Goal: Task Accomplishment & Management: Use online tool/utility

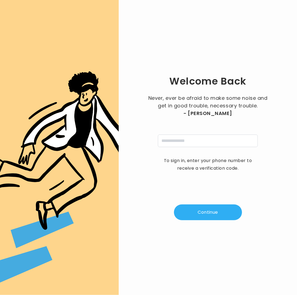
click at [219, 143] on input "tel" at bounding box center [208, 141] width 100 height 13
type input "**********"
drag, startPoint x: 225, startPoint y: 215, endPoint x: 239, endPoint y: 210, distance: 14.5
click at [225, 215] on button "Continue" at bounding box center [208, 213] width 68 height 16
type input "*"
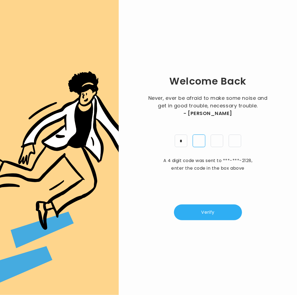
type input "*"
click at [227, 209] on button "Verify" at bounding box center [208, 213] width 68 height 16
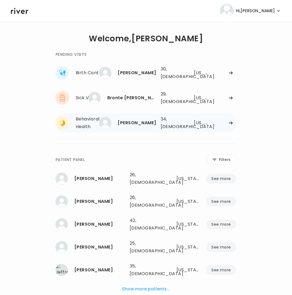
click at [179, 125] on div "34, Female" at bounding box center [172, 122] width 22 height 15
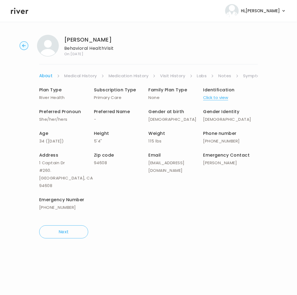
click at [250, 75] on link "Symptoms" at bounding box center [254, 76] width 23 height 8
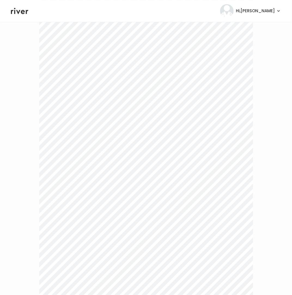
scroll to position [1051, 0]
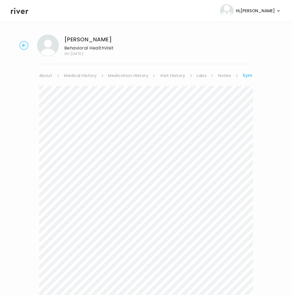
scroll to position [0, 0]
click at [240, 72] on ul "About Medical History Medication History Visit History Labs Notes Symptoms Chat…" at bounding box center [145, 76] width 213 height 8
click at [230, 76] on link "Treatment Plan" at bounding box center [238, 76] width 34 height 8
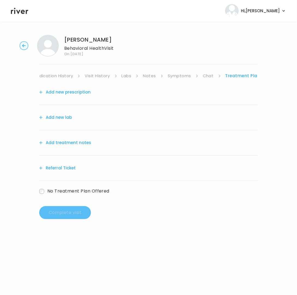
click at [60, 143] on button "Add treatment notes" at bounding box center [65, 143] width 52 height 8
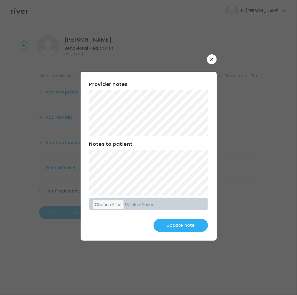
click at [173, 225] on button "Update note" at bounding box center [181, 225] width 54 height 13
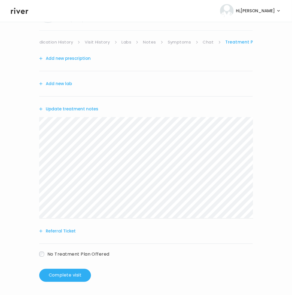
scroll to position [31, 0]
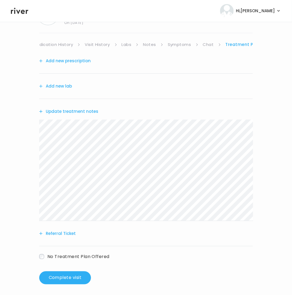
click at [59, 233] on button "Referral Ticket" at bounding box center [57, 234] width 36 height 8
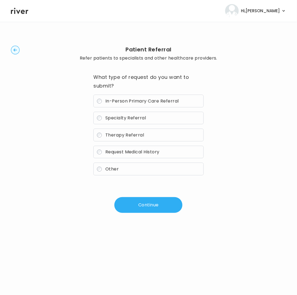
click at [112, 138] on span "Therapy Referral" at bounding box center [124, 135] width 39 height 6
click at [145, 204] on button "Continue" at bounding box center [148, 205] width 68 height 16
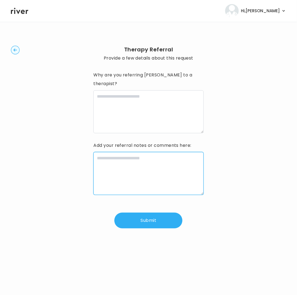
click at [116, 169] on textarea at bounding box center [148, 173] width 110 height 43
paste textarea "**********"
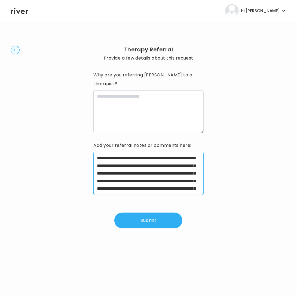
scroll to position [27, 0]
type textarea "**********"
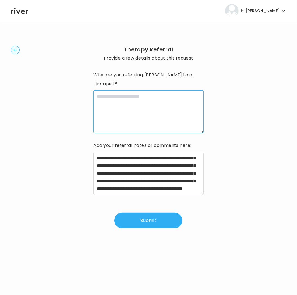
click at [154, 108] on textarea at bounding box center [148, 111] width 110 height 43
paste textarea "**********"
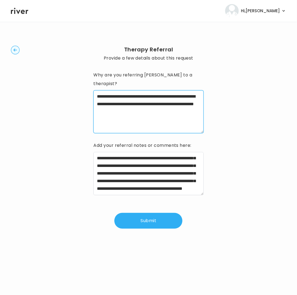
type textarea "**********"
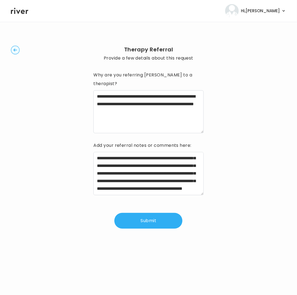
click at [146, 213] on button "Submit" at bounding box center [148, 221] width 68 height 16
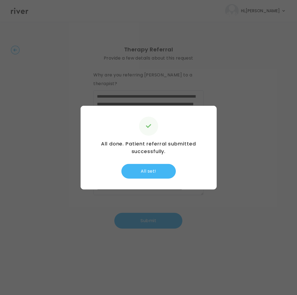
click at [152, 174] on button "All set!" at bounding box center [148, 171] width 54 height 15
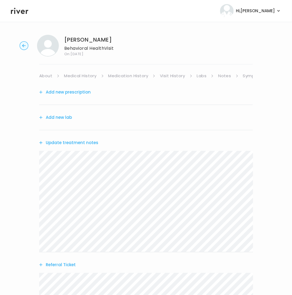
click at [46, 75] on link "About" at bounding box center [45, 76] width 13 height 8
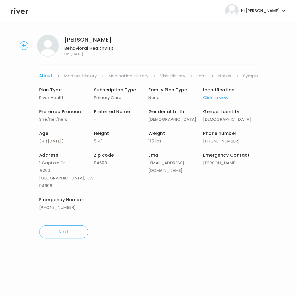
click at [251, 75] on link "Symptoms" at bounding box center [254, 76] width 23 height 8
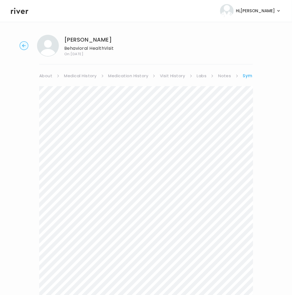
click at [249, 76] on link "Symptoms" at bounding box center [255, 76] width 24 height 8
click at [235, 75] on link "Treatment Plan" at bounding box center [238, 76] width 34 height 8
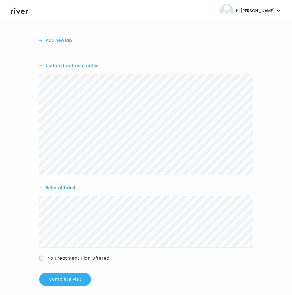
scroll to position [81, 0]
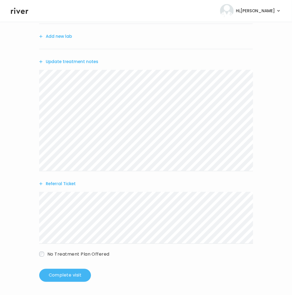
click at [75, 276] on button "Complete visit" at bounding box center [65, 275] width 52 height 13
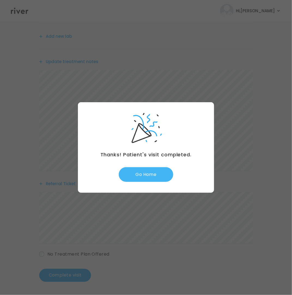
click at [154, 176] on button "Go Home" at bounding box center [146, 174] width 54 height 15
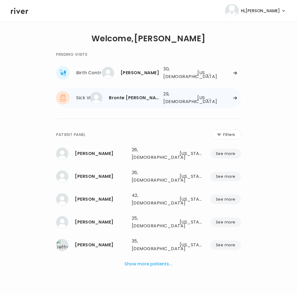
click at [235, 75] on icon at bounding box center [235, 73] width 4 height 4
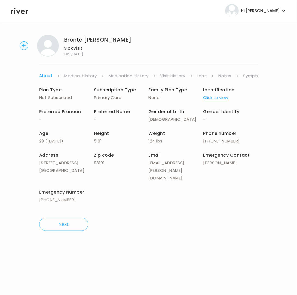
click at [249, 75] on link "Symptoms" at bounding box center [254, 76] width 23 height 8
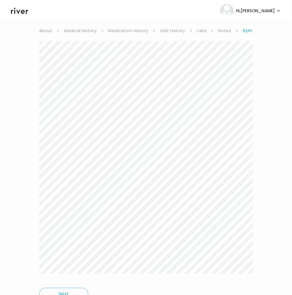
scroll to position [71, 0]
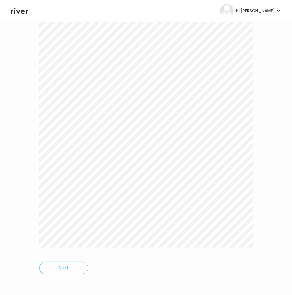
click at [182, 275] on div "Next" at bounding box center [145, 145] width 213 height 274
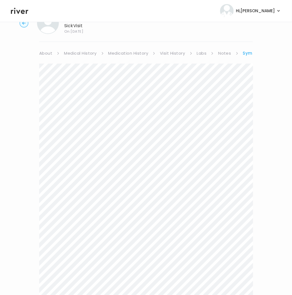
scroll to position [0, 0]
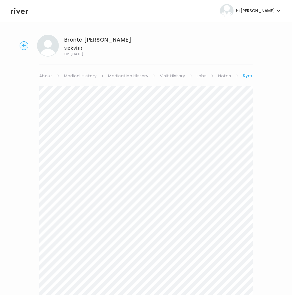
click at [249, 76] on link "Symptoms" at bounding box center [255, 76] width 24 height 8
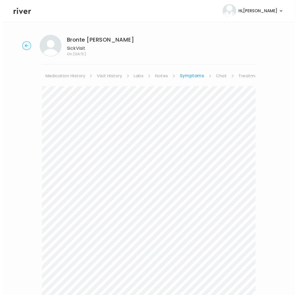
scroll to position [0, 80]
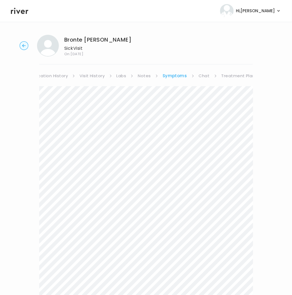
click at [241, 73] on link "Treatment Plan" at bounding box center [238, 76] width 34 height 8
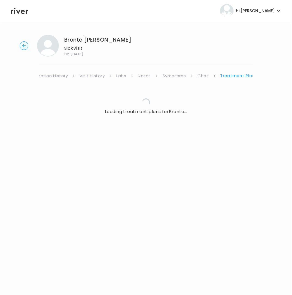
scroll to position [0, 75]
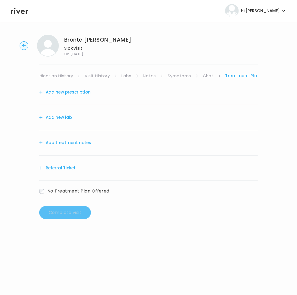
click at [67, 142] on button "Add treatment notes" at bounding box center [65, 143] width 52 height 8
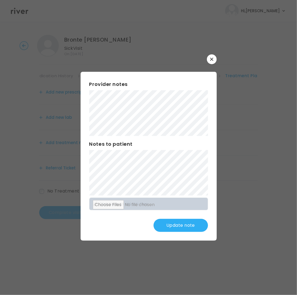
click at [178, 223] on button "Update note" at bounding box center [181, 225] width 54 height 13
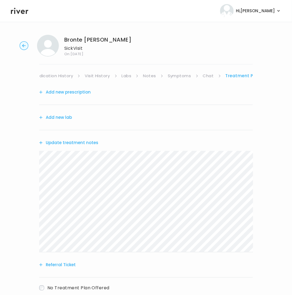
click at [60, 92] on button "Add new prescription" at bounding box center [64, 92] width 51 height 8
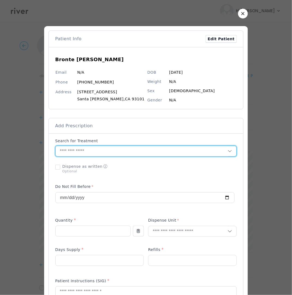
click at [91, 152] on input "text" at bounding box center [142, 151] width 172 height 10
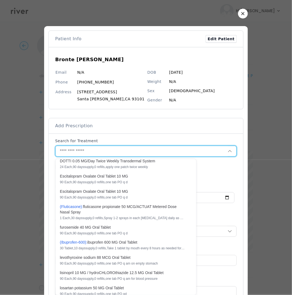
scroll to position [210, 0]
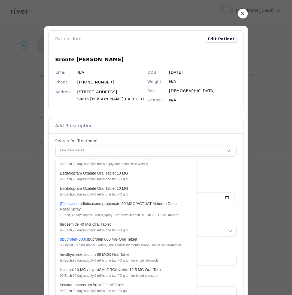
click at [110, 212] on div "( F l u t i c a s o n e ): f l u t i c a s o n e p r o p i o n a t e 5 0 M C G …" at bounding box center [122, 206] width 125 height 11
type input "**********"
type input "*"
type input "**"
type input "*"
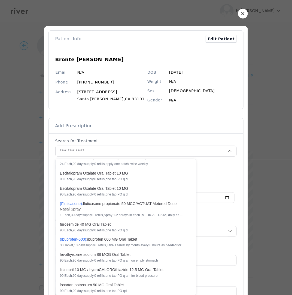
type textarea "**********"
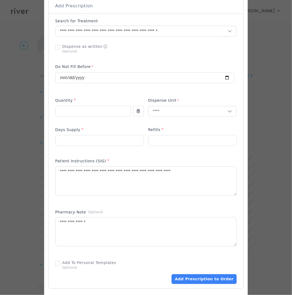
scroll to position [121, 0]
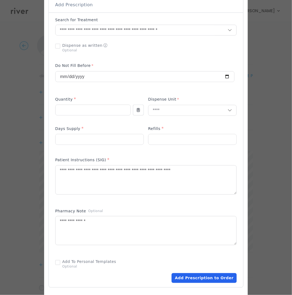
click at [190, 279] on button "Add Prescription to Order" at bounding box center [203, 279] width 65 height 10
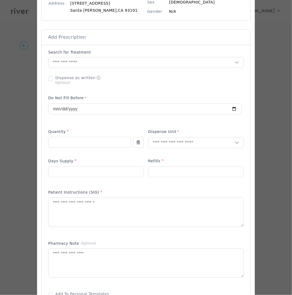
scroll to position [88, 0]
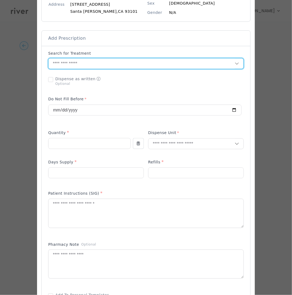
click at [92, 65] on input "text" at bounding box center [141, 64] width 186 height 10
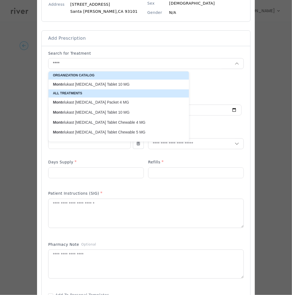
click at [85, 83] on p "Mont elukast Sodium Oral Tablet 10 MG" at bounding box center [115, 84] width 125 height 5
type input "**********"
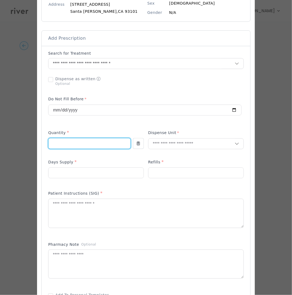
click at [91, 146] on input "number" at bounding box center [89, 144] width 82 height 10
type input "**"
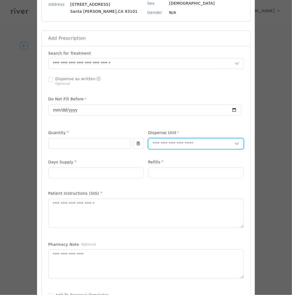
click at [171, 143] on input "text" at bounding box center [191, 144] width 86 height 10
type input "**"
click at [159, 157] on p "Tablet" at bounding box center [184, 156] width 72 height 8
click at [112, 176] on input "number" at bounding box center [95, 173] width 95 height 10
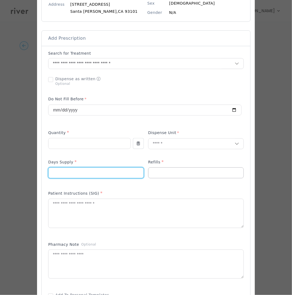
type input "**"
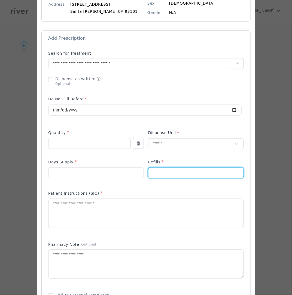
click at [159, 173] on input "number" at bounding box center [195, 173] width 95 height 10
type input "*"
click at [135, 210] on textarea at bounding box center [145, 213] width 195 height 29
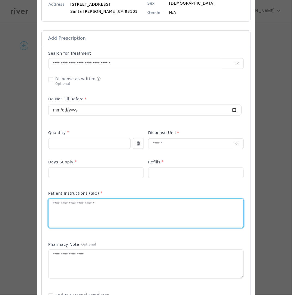
click at [135, 210] on textarea at bounding box center [145, 213] width 195 height 29
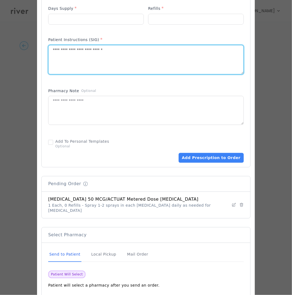
scroll to position [271, 0]
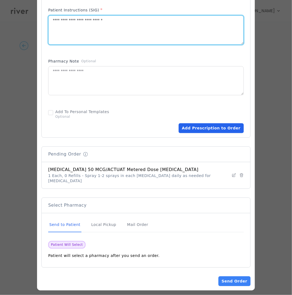
type textarea "**********"
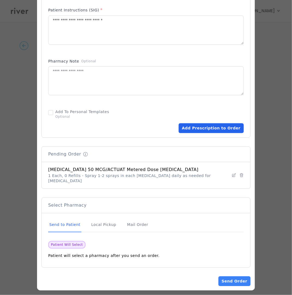
click at [210, 127] on button "Add Prescription to Order" at bounding box center [211, 129] width 65 height 10
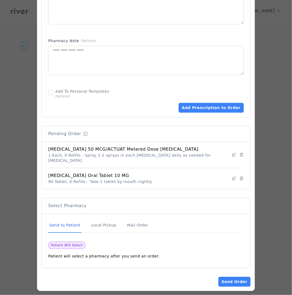
scroll to position [292, 0]
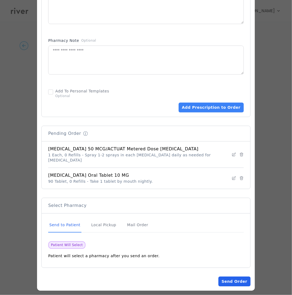
click at [227, 277] on button "Send Order" at bounding box center [234, 282] width 32 height 10
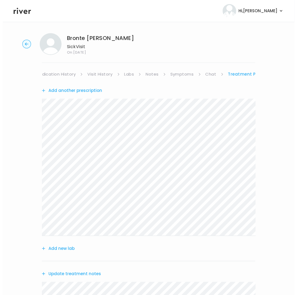
scroll to position [0, 0]
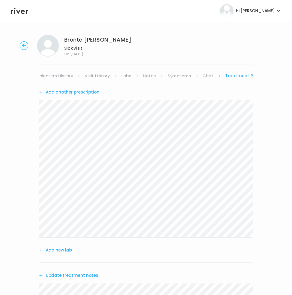
click at [75, 74] on li "Medication History" at bounding box center [56, 76] width 47 height 8
click at [66, 75] on link "Medication History" at bounding box center [53, 76] width 40 height 8
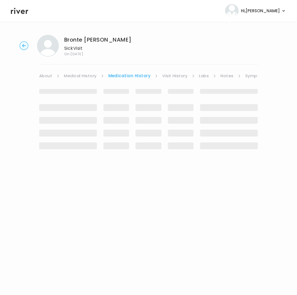
click at [39, 75] on link "About" at bounding box center [45, 76] width 13 height 8
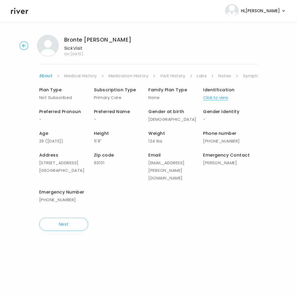
click at [256, 75] on link "Symptoms" at bounding box center [254, 76] width 23 height 8
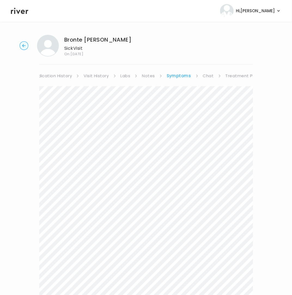
scroll to position [0, 80]
click at [238, 75] on link "Treatment Plan" at bounding box center [238, 76] width 34 height 8
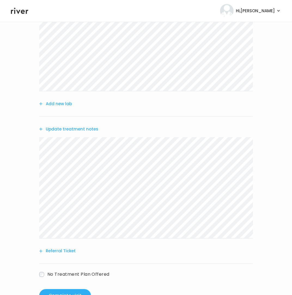
scroll to position [155, 0]
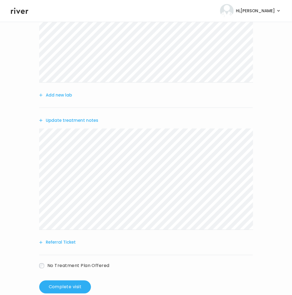
click at [76, 121] on button "Update treatment notes" at bounding box center [68, 121] width 59 height 8
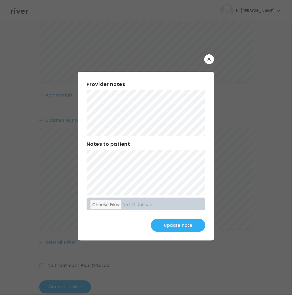
click at [182, 227] on button "Update note" at bounding box center [178, 225] width 54 height 13
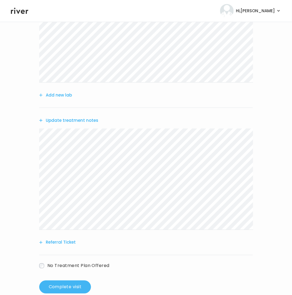
click at [81, 289] on button "Complete visit" at bounding box center [65, 287] width 52 height 13
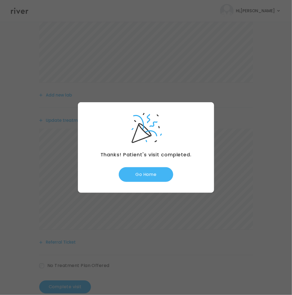
click at [146, 178] on button "Go Home" at bounding box center [146, 174] width 54 height 15
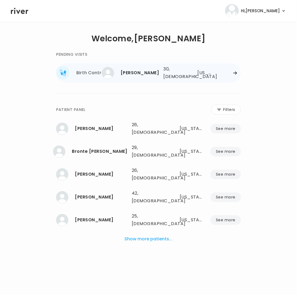
click at [237, 72] on icon at bounding box center [235, 73] width 4 height 4
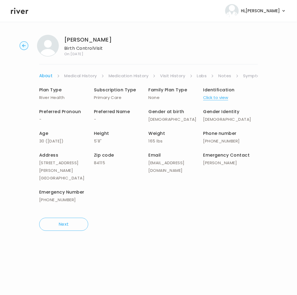
click at [170, 76] on link "Visit History" at bounding box center [172, 76] width 25 height 8
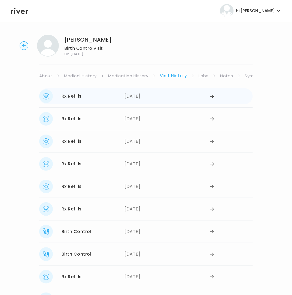
click at [75, 98] on div "Rx Refills" at bounding box center [72, 97] width 20 height 8
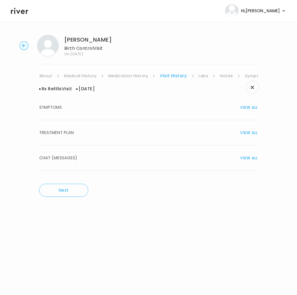
click at [56, 133] on span "TREATMENT PLAN" at bounding box center [56, 133] width 35 height 8
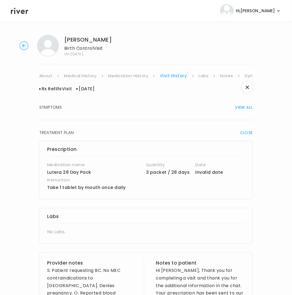
click at [246, 76] on link "Symptoms" at bounding box center [256, 76] width 23 height 8
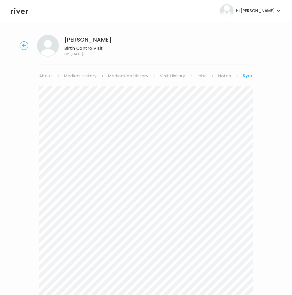
click at [129, 76] on link "Medication History" at bounding box center [128, 76] width 40 height 8
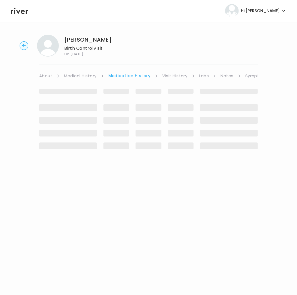
click at [171, 77] on link "Visit History" at bounding box center [174, 76] width 25 height 8
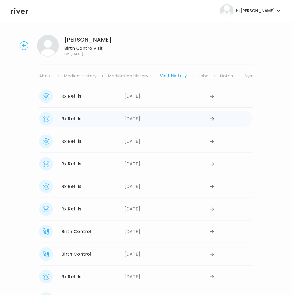
click at [134, 122] on div "03/18/2025" at bounding box center [167, 119] width 85 height 14
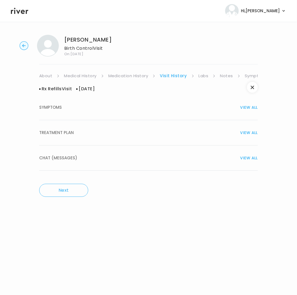
click at [56, 134] on span "TREATMENT PLAN" at bounding box center [56, 133] width 35 height 8
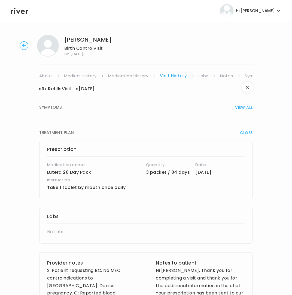
click at [248, 88] on icon "button" at bounding box center [248, 88] width 4 height 4
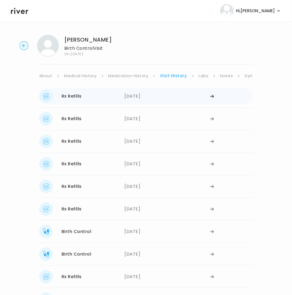
click at [134, 97] on div "06/09/2025" at bounding box center [167, 97] width 85 height 14
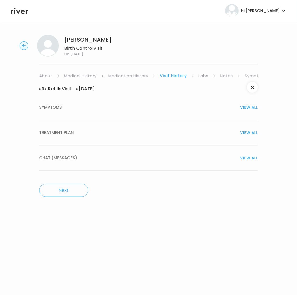
drag, startPoint x: 66, startPoint y: 133, endPoint x: 140, endPoint y: 153, distance: 77.4
click at [67, 134] on span "TREATMENT PLAN" at bounding box center [56, 133] width 35 height 8
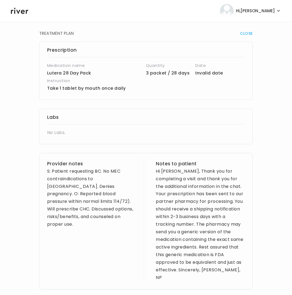
scroll to position [161, 0]
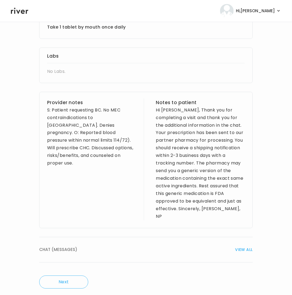
click at [46, 110] on div "Provider notes S: Patient requesting BC. No MEC contraindications to CHC. Denie…" at bounding box center [145, 160] width 213 height 137
drag, startPoint x: 47, startPoint y: 107, endPoint x: 51, endPoint y: 111, distance: 5.4
click at [60, 112] on div "Provider notes S: Patient requesting BC. No MEC contraindications to CHC. Denie…" at bounding box center [145, 160] width 213 height 137
click at [51, 111] on div "S: Patient requesting BC. No MEC contraindications to CHC. Denies pregnancy. O:…" at bounding box center [91, 136] width 89 height 61
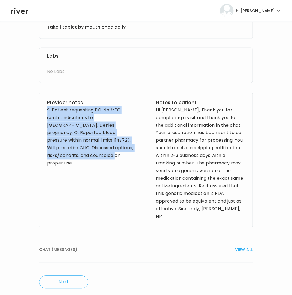
drag, startPoint x: 47, startPoint y: 111, endPoint x: 66, endPoint y: 152, distance: 45.7
click at [73, 167] on div "Provider notes S: Patient requesting BC. No MEC contraindications to CHC. Denie…" at bounding box center [145, 160] width 213 height 137
copy div "S: Patient requesting BC. No MEC contraindications to CHC. Denies pregnancy. O:…"
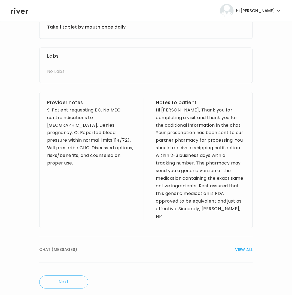
click at [154, 111] on div "Provider notes S: Patient requesting BC. No MEC contraindications to CHC. Denie…" at bounding box center [145, 160] width 213 height 137
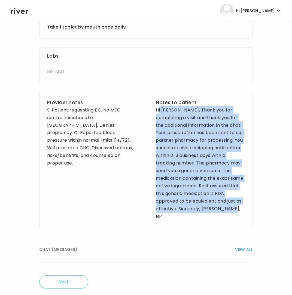
drag, startPoint x: 155, startPoint y: 111, endPoint x: 257, endPoint y: 213, distance: 144.3
click at [257, 213] on div "Shayna laughton Birth Control Visit On: 19 Aug 2025 About Medical History Medic…" at bounding box center [146, 82] width 292 height 424
copy div "Hi Shayna, Thank you for completing a visit and thank you for the additional in…"
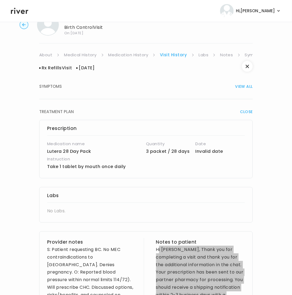
scroll to position [0, 0]
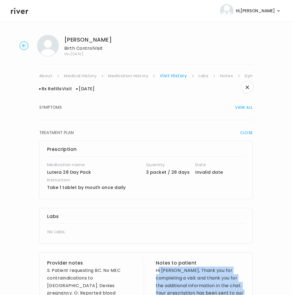
click at [130, 76] on link "Medication History" at bounding box center [128, 76] width 40 height 8
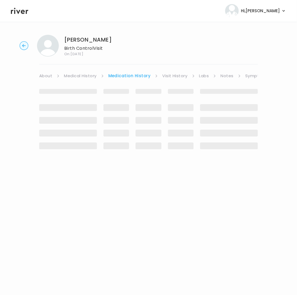
click at [248, 76] on link "Symptoms" at bounding box center [256, 76] width 23 height 8
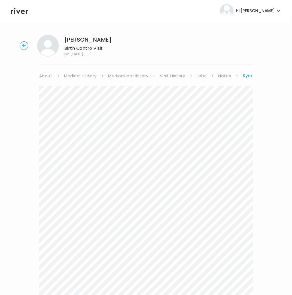
click at [202, 76] on link "Labs" at bounding box center [202, 76] width 10 height 8
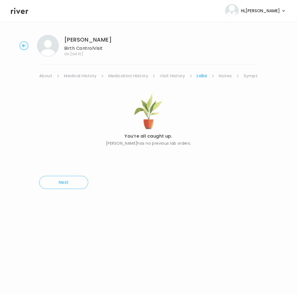
click at [130, 75] on link "Medication History" at bounding box center [128, 76] width 40 height 8
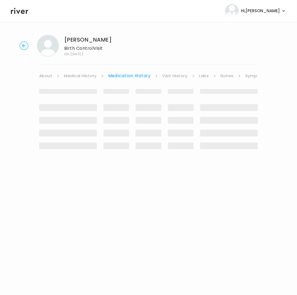
click at [134, 77] on link "Medication History" at bounding box center [129, 76] width 42 height 8
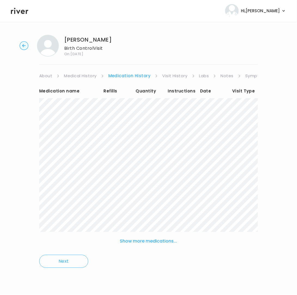
drag, startPoint x: 175, startPoint y: 75, endPoint x: 177, endPoint y: 77, distance: 3.3
click at [175, 75] on link "Visit History" at bounding box center [174, 76] width 25 height 8
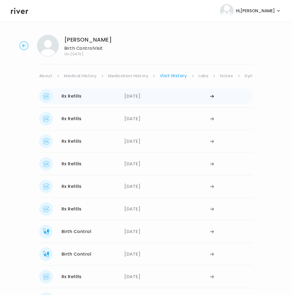
click at [133, 95] on div "06/09/2025" at bounding box center [167, 97] width 85 height 14
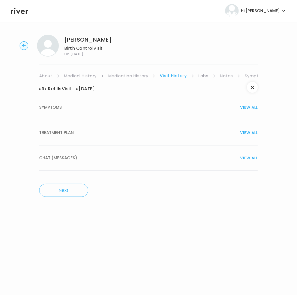
click at [69, 134] on span "TREATMENT PLAN" at bounding box center [56, 133] width 35 height 8
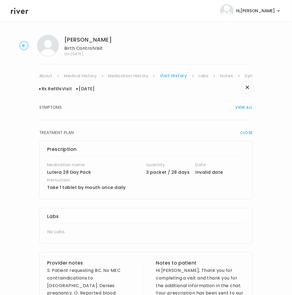
drag, startPoint x: 44, startPoint y: 186, endPoint x: 126, endPoint y: 188, distance: 82.2
click at [126, 188] on div "Prescription Medication name Lutera 28 Day Pack Quantity 3 packet / 28 days Dat…" at bounding box center [145, 170] width 213 height 59
copy p "Take 1 tablet by mouth once daily"
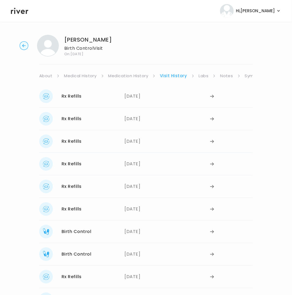
click at [249, 75] on link "Symptoms" at bounding box center [256, 76] width 23 height 8
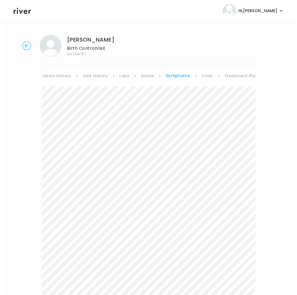
scroll to position [0, 80]
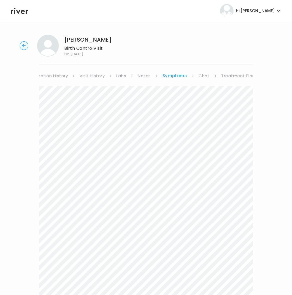
click at [234, 75] on link "Treatment Plan" at bounding box center [238, 76] width 34 height 8
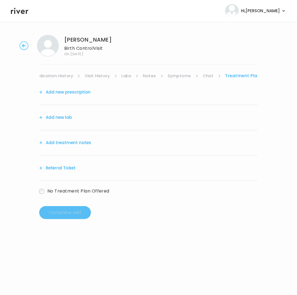
click at [78, 143] on button "Add treatment notes" at bounding box center [65, 143] width 52 height 8
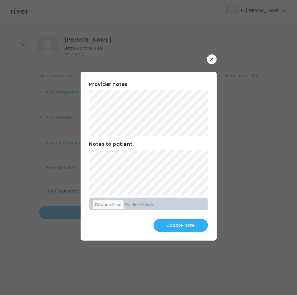
click at [181, 227] on button "Update note" at bounding box center [181, 225] width 54 height 13
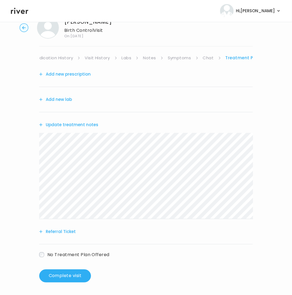
scroll to position [19, 0]
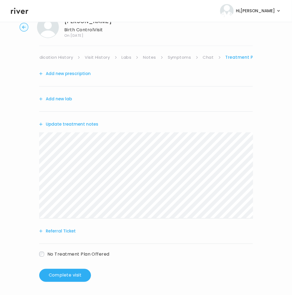
click at [69, 74] on button "Add new prescription" at bounding box center [64, 74] width 51 height 8
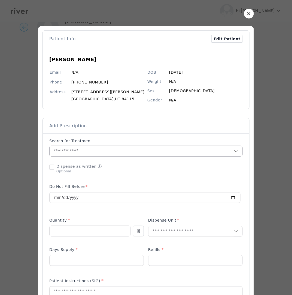
click at [70, 152] on input "text" at bounding box center [142, 151] width 184 height 10
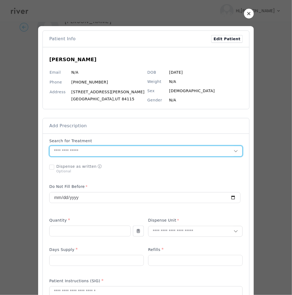
click at [71, 152] on input "text" at bounding box center [142, 151] width 184 height 10
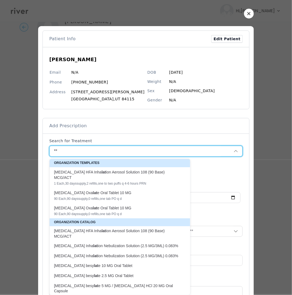
type input "*"
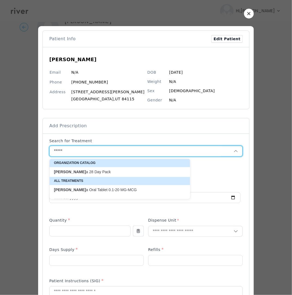
click at [78, 173] on p "[PERSON_NAME] a 28 Day Pack" at bounding box center [116, 172] width 125 height 5
type input "**********"
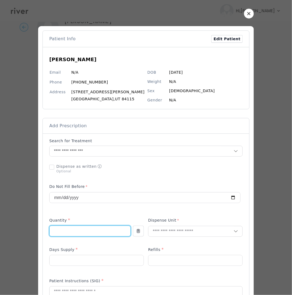
click at [82, 231] on input "number" at bounding box center [90, 231] width 81 height 10
type input "*"
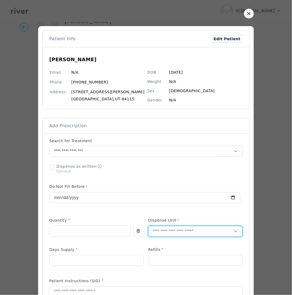
click at [158, 232] on input "text" at bounding box center [190, 231] width 85 height 10
type input "**"
click at [164, 245] on p "Packet" at bounding box center [185, 244] width 72 height 8
click at [72, 262] on input "number" at bounding box center [97, 261] width 94 height 10
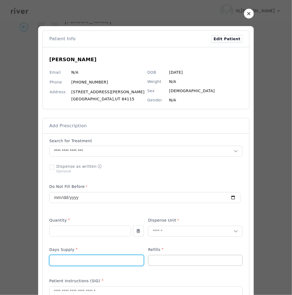
type input "**"
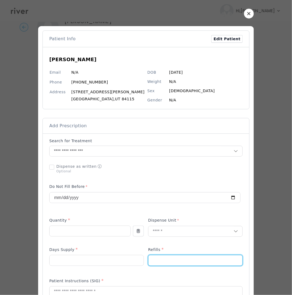
click at [168, 258] on input "number" at bounding box center [195, 261] width 94 height 10
type input "*"
drag, startPoint x: 94, startPoint y: 277, endPoint x: 105, endPoint y: 270, distance: 12.9
click at [94, 276] on div "Patient Instructions (SIG) *" at bounding box center [145, 300] width 193 height 49
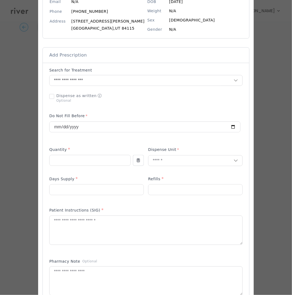
scroll to position [77, 0]
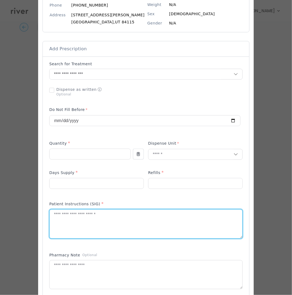
paste textarea "**********"
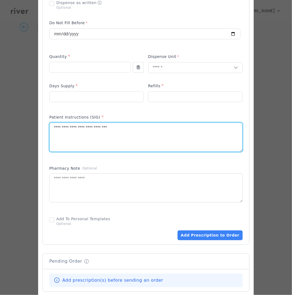
scroll to position [272, 0]
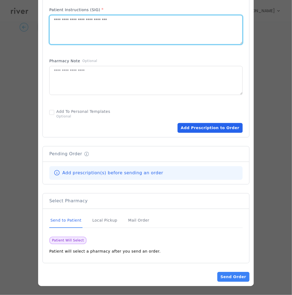
type textarea "**********"
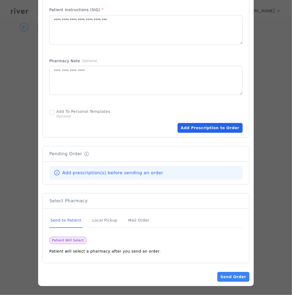
click at [216, 128] on button "Add Prescription to Order" at bounding box center [209, 128] width 65 height 10
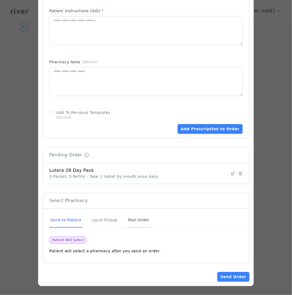
click at [139, 220] on div "Mail Order" at bounding box center [138, 220] width 23 height 15
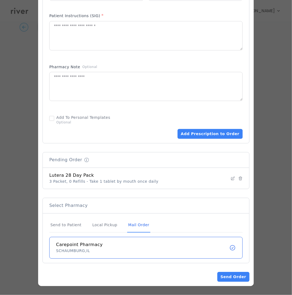
scroll to position [267, 0]
click at [233, 280] on button "Send Order" at bounding box center [233, 277] width 32 height 10
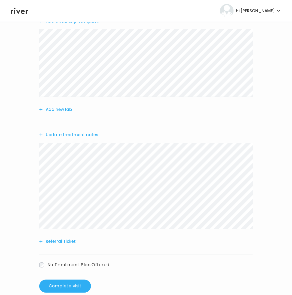
scroll to position [82, 0]
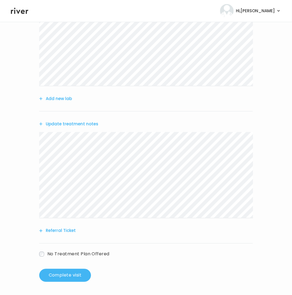
click at [74, 272] on button "Complete visit" at bounding box center [65, 275] width 52 height 13
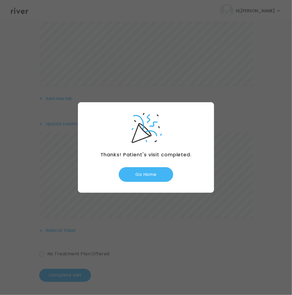
click at [147, 173] on button "Go Home" at bounding box center [146, 174] width 54 height 15
